Goal: Task Accomplishment & Management: Manage account settings

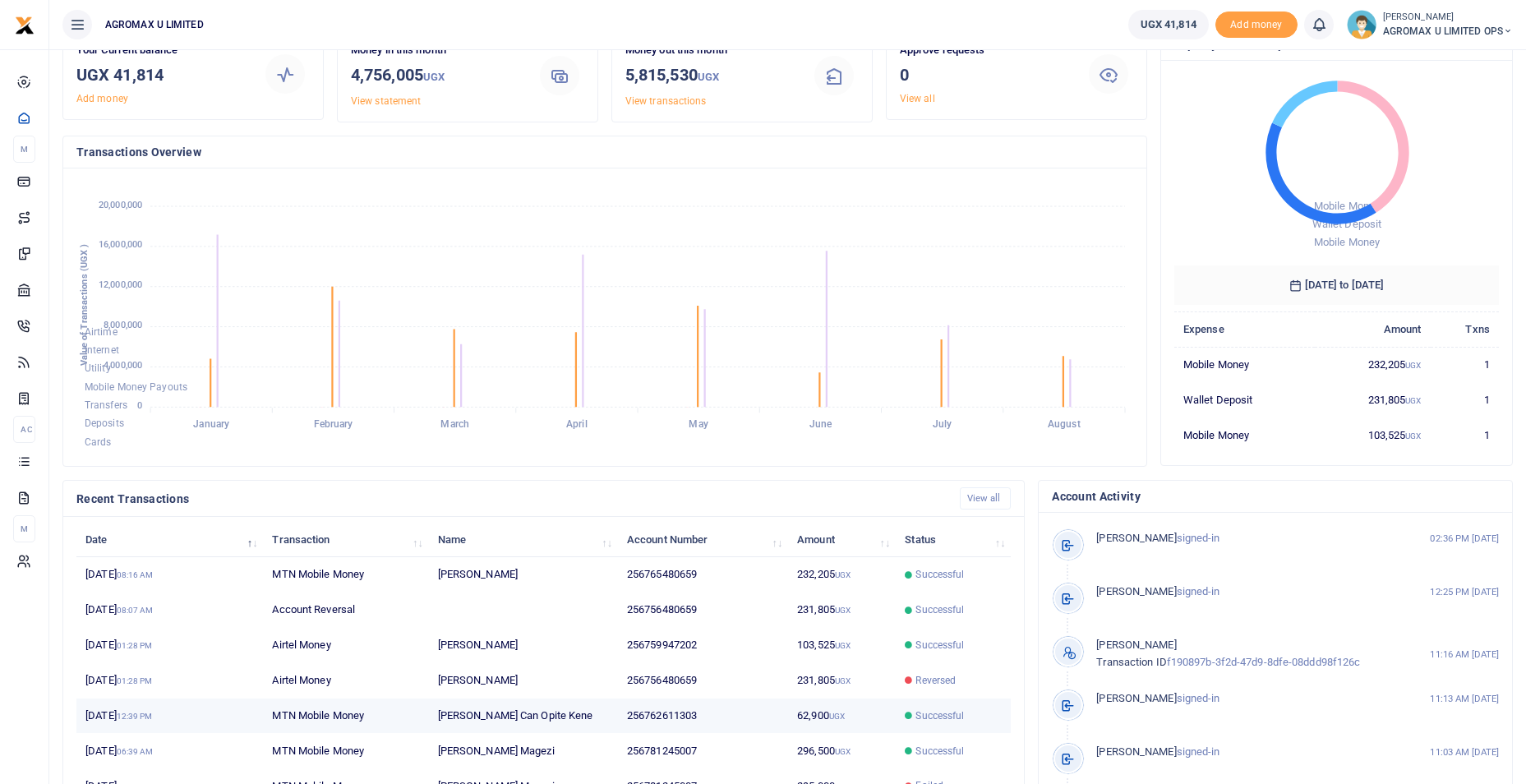
scroll to position [198, 0]
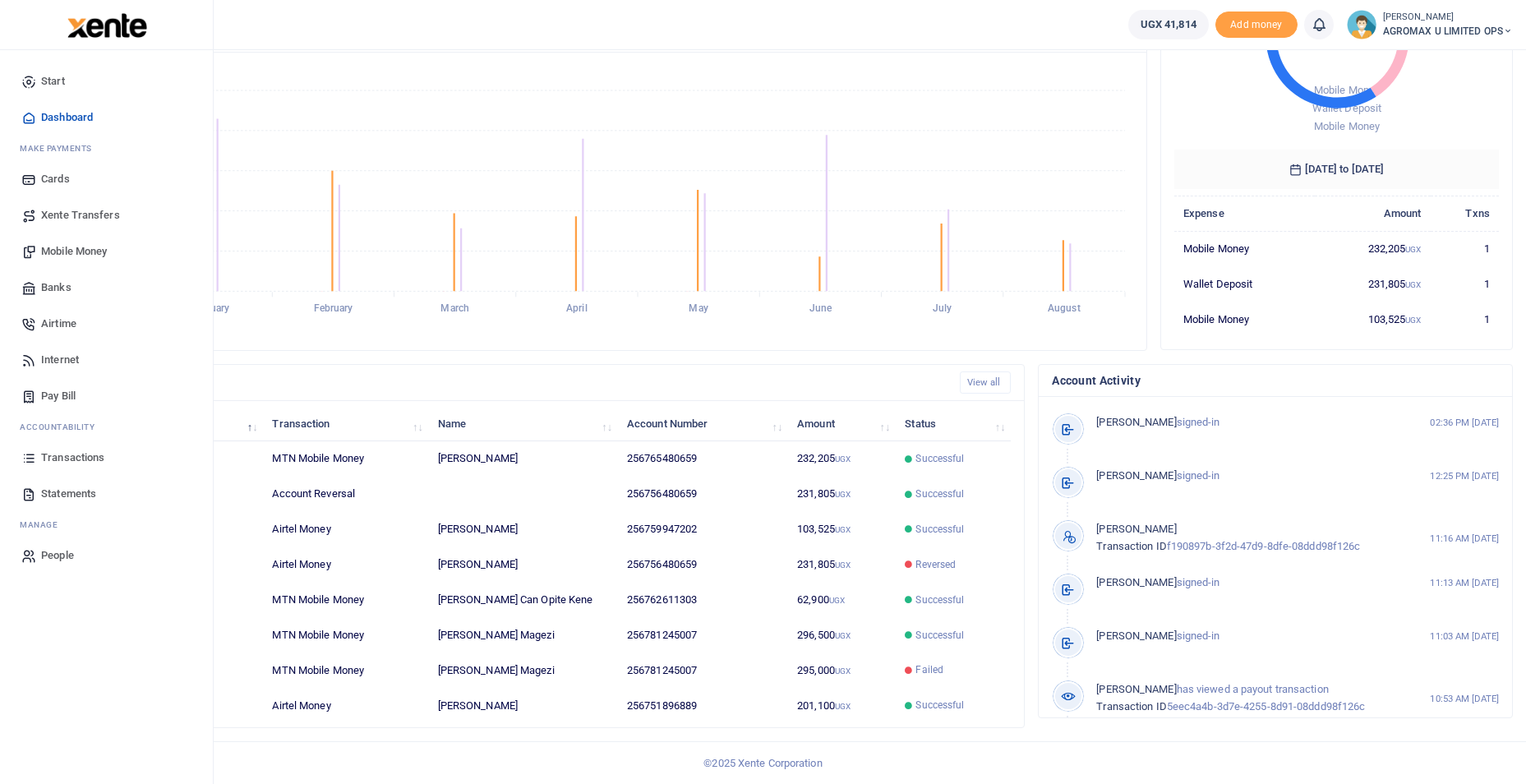
click at [76, 463] on span "Transactions" at bounding box center [72, 458] width 63 height 17
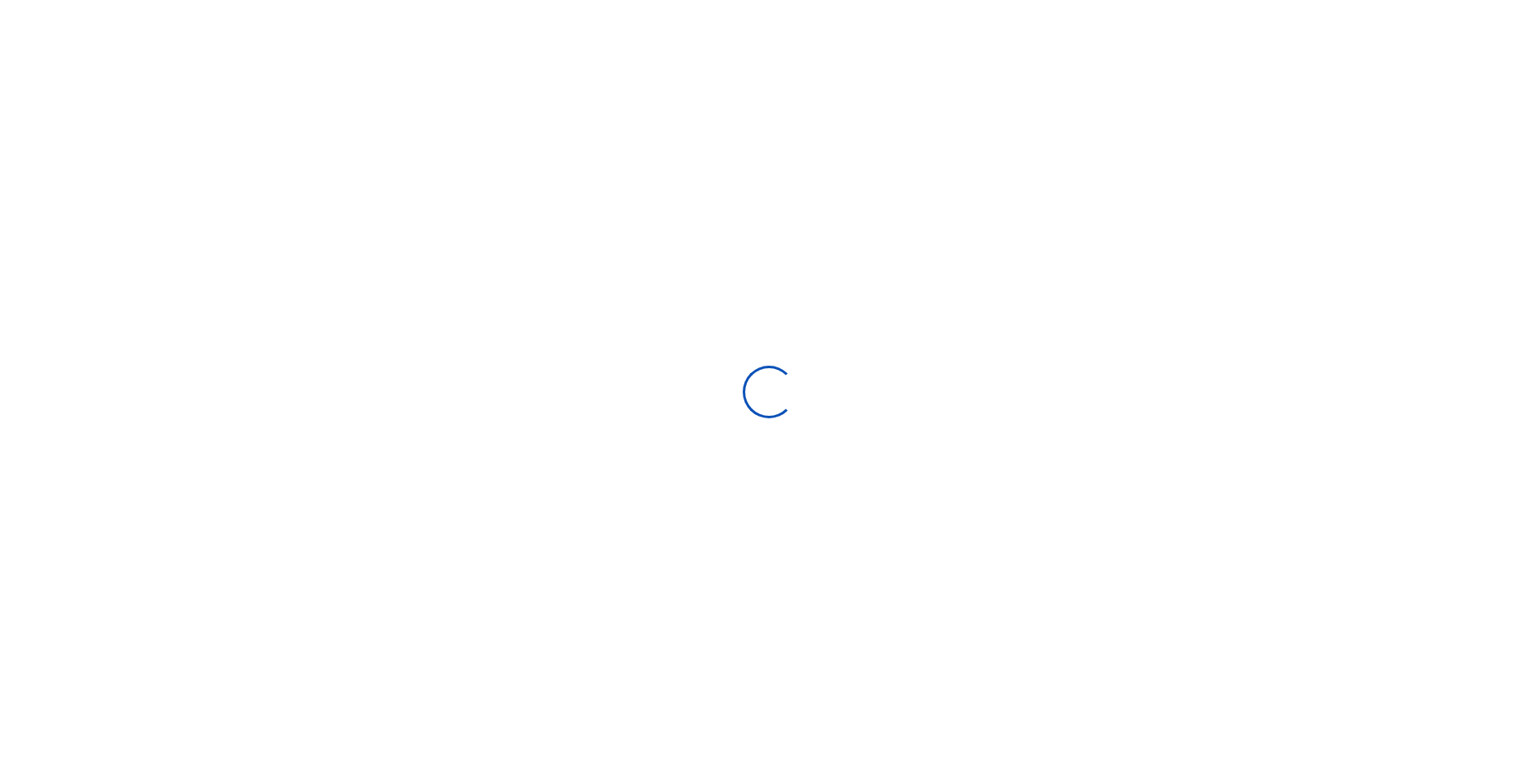
select select
type input "07/15/2025 - 08/13/2025"
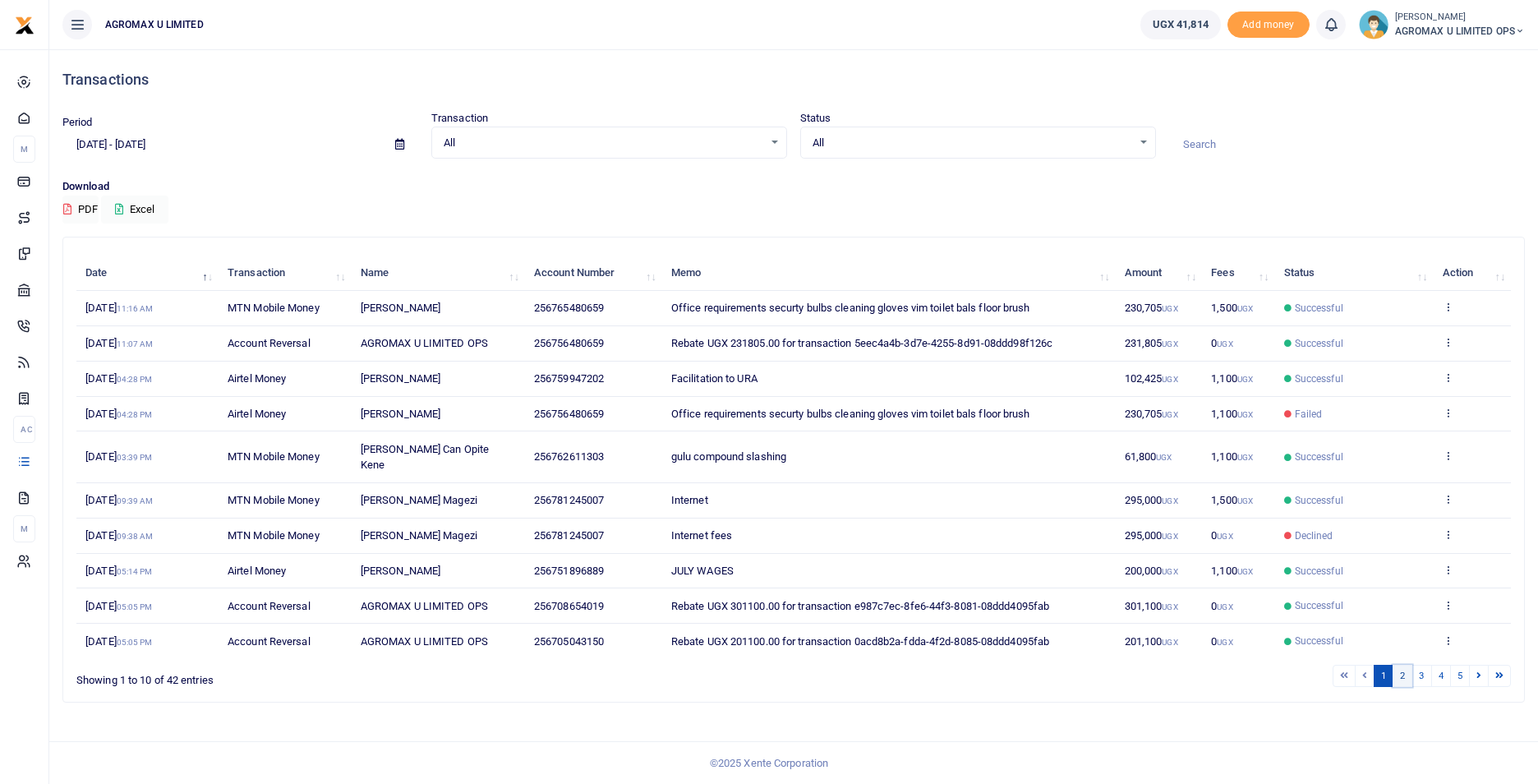
click at [1405, 665] on link "2" at bounding box center [1402, 676] width 20 height 23
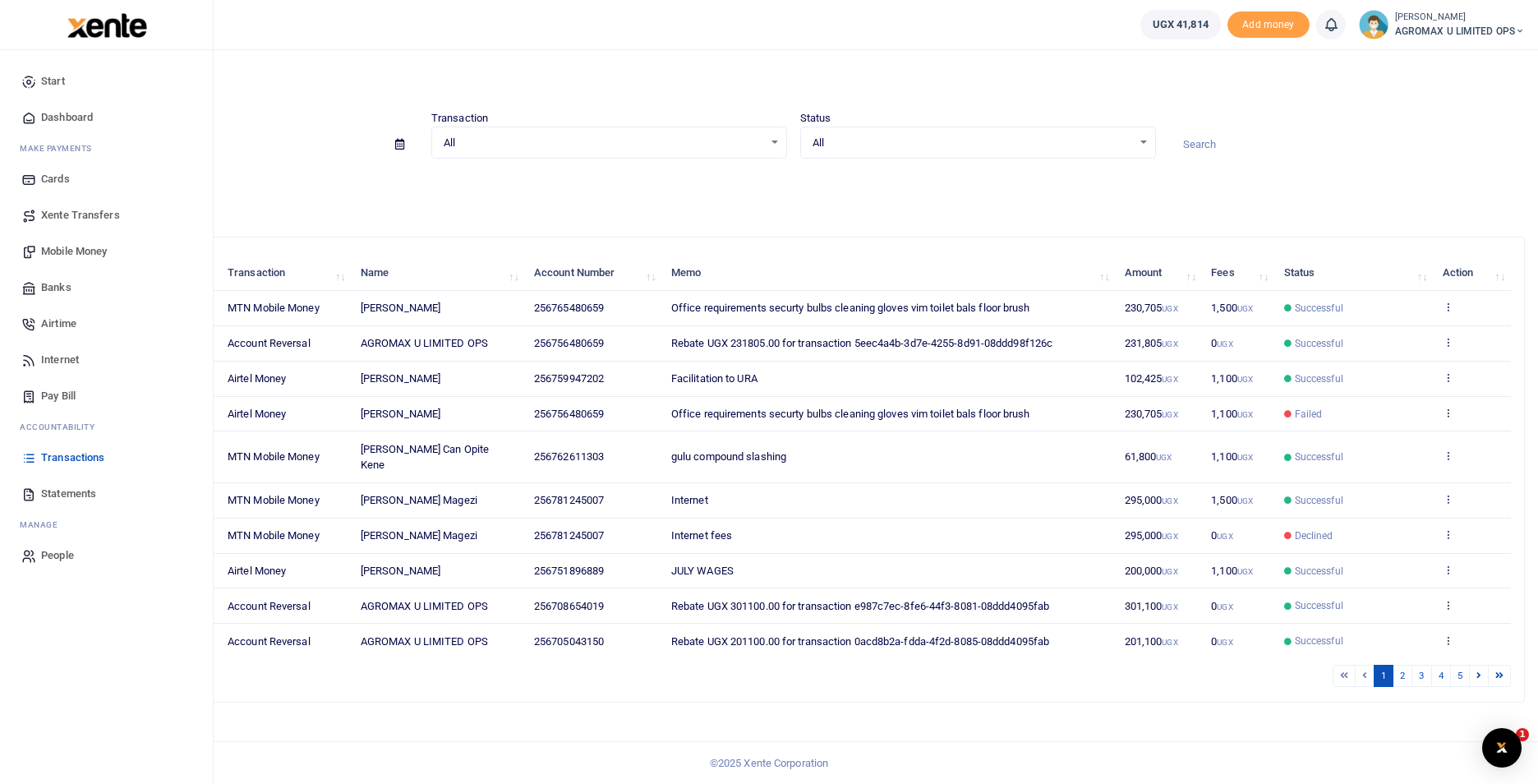
click at [75, 115] on span "Dashboard" at bounding box center [67, 118] width 52 height 17
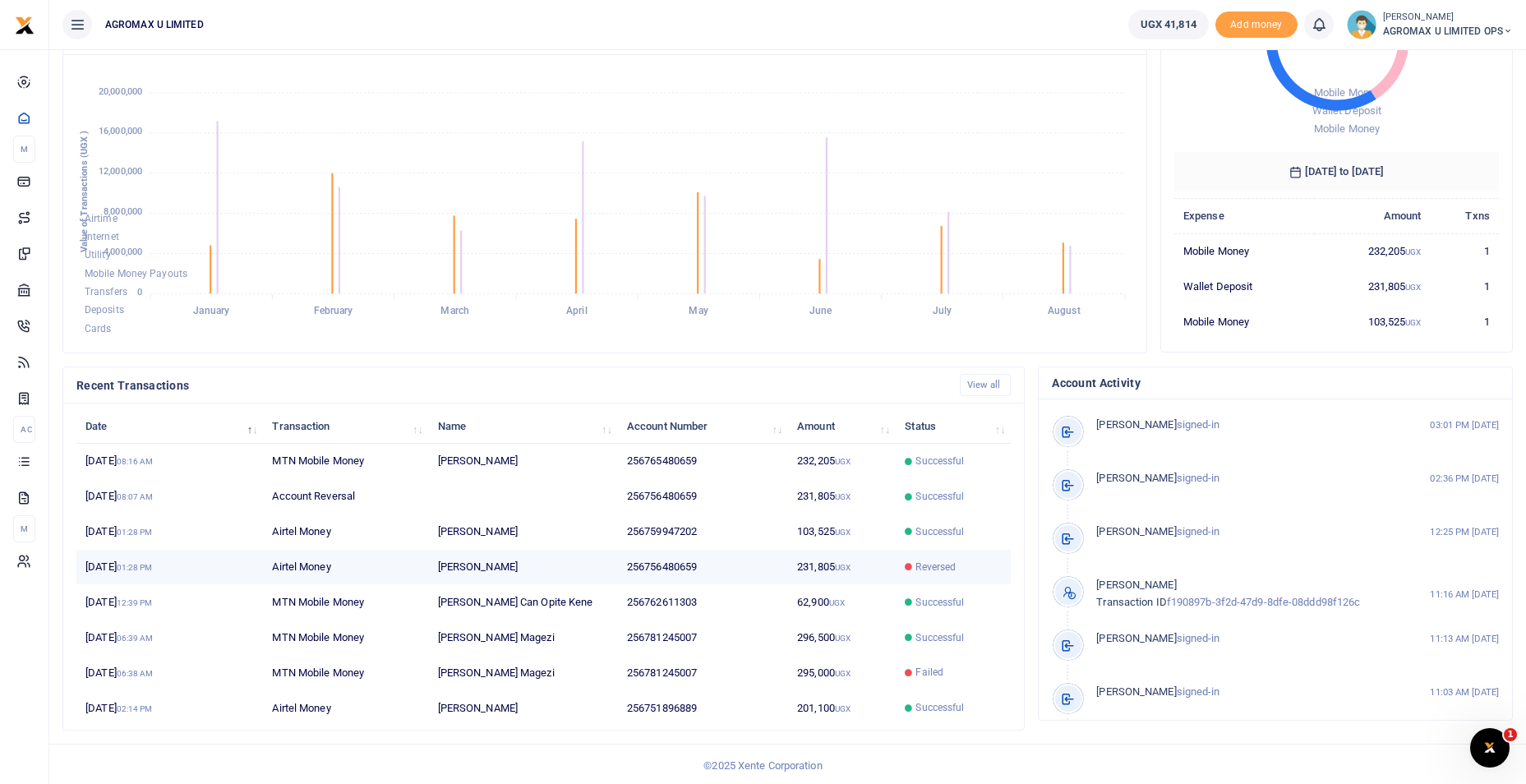
scroll to position [198, 0]
click at [1504, 32] on icon at bounding box center [1508, 31] width 10 height 11
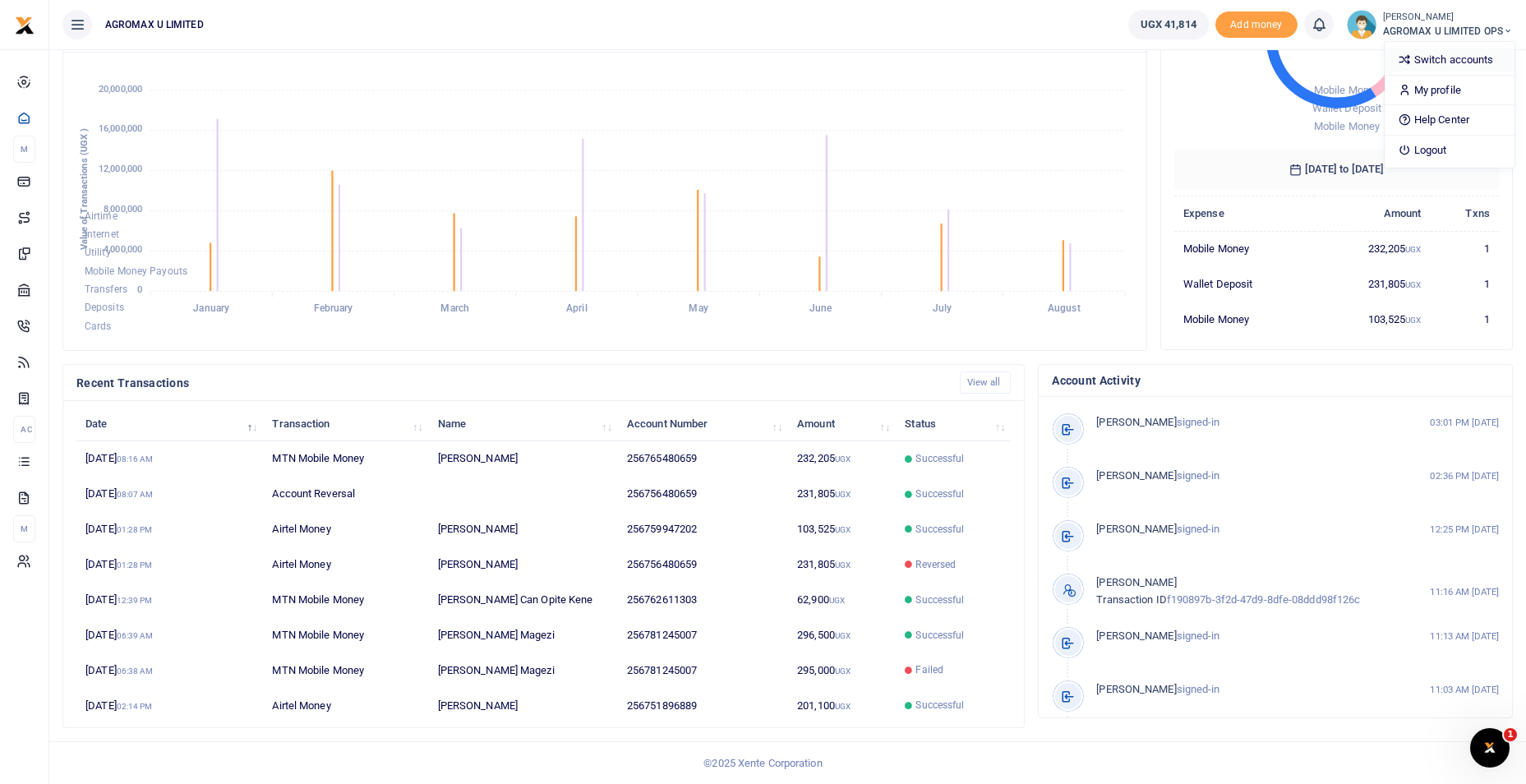
click at [1442, 66] on link "Switch accounts" at bounding box center [1450, 60] width 129 height 23
